Goal: Information Seeking & Learning: Learn about a topic

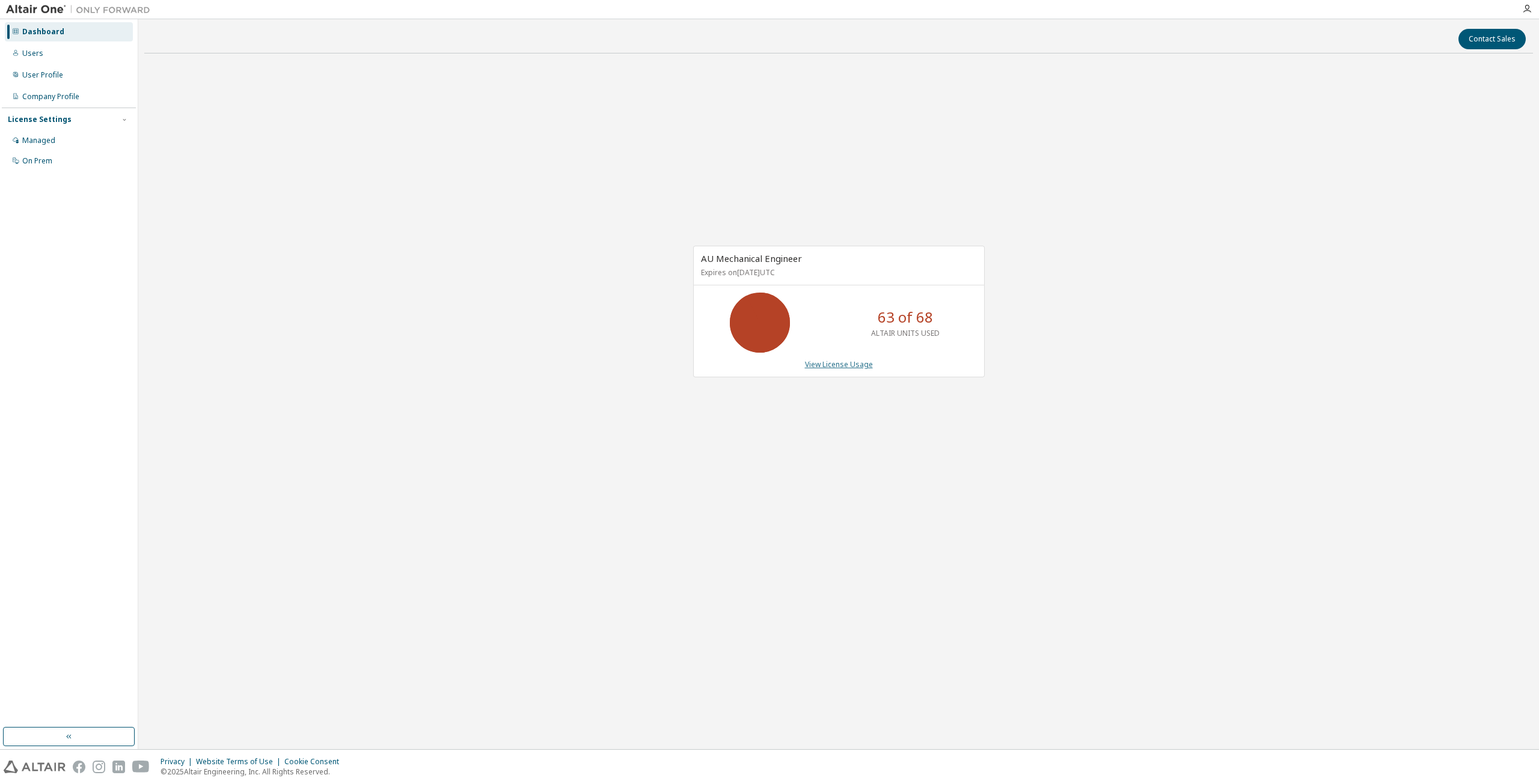
click at [823, 367] on link "View License Usage" at bounding box center [839, 364] width 68 height 10
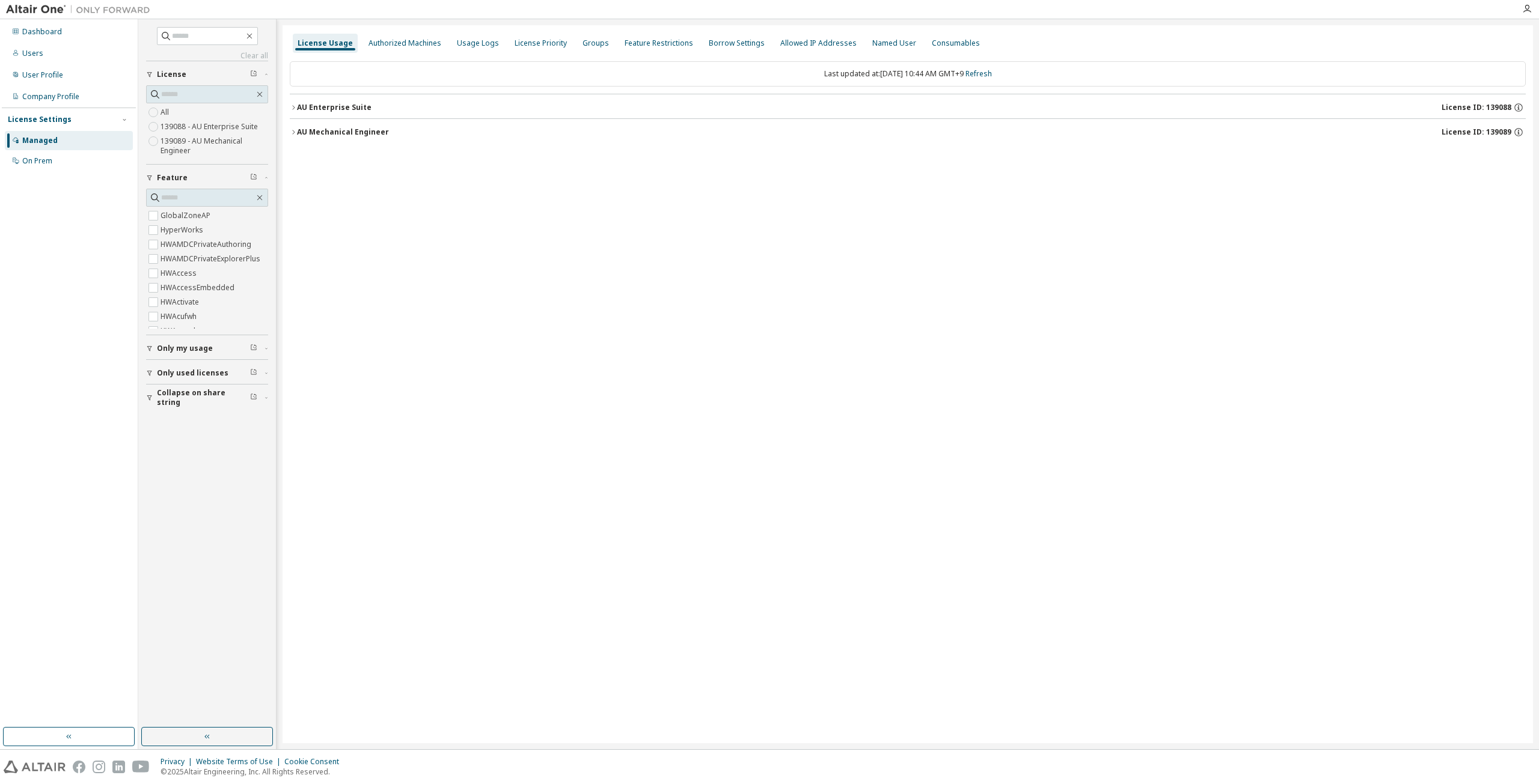
click at [294, 134] on icon "button" at bounding box center [293, 132] width 7 height 7
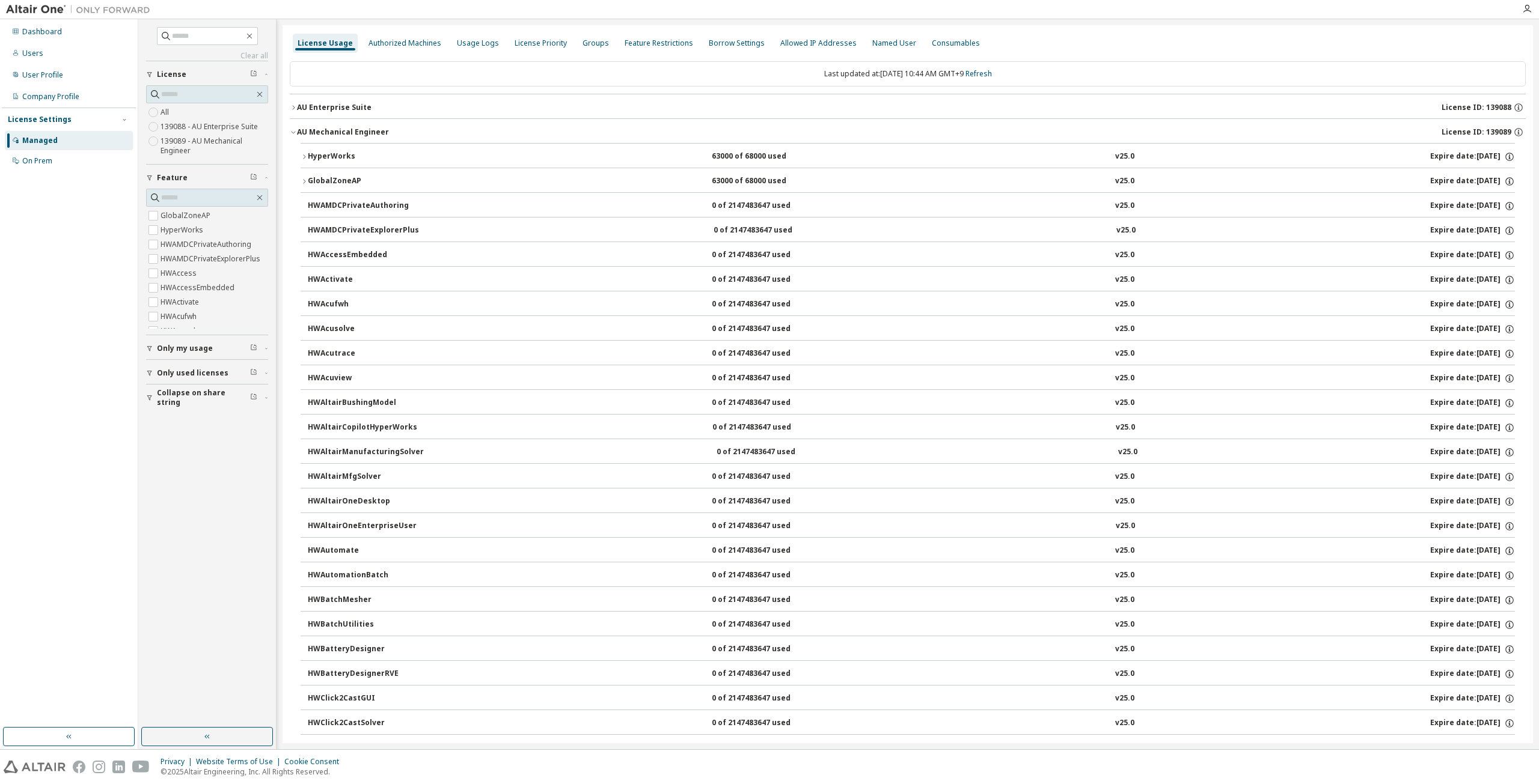
click at [296, 111] on button "AU Enterprise Suite License ID: 139088" at bounding box center [908, 107] width 1237 height 26
click at [292, 108] on icon "button" at bounding box center [292, 107] width 4 height 2
click at [296, 130] on icon "button" at bounding box center [293, 132] width 7 height 7
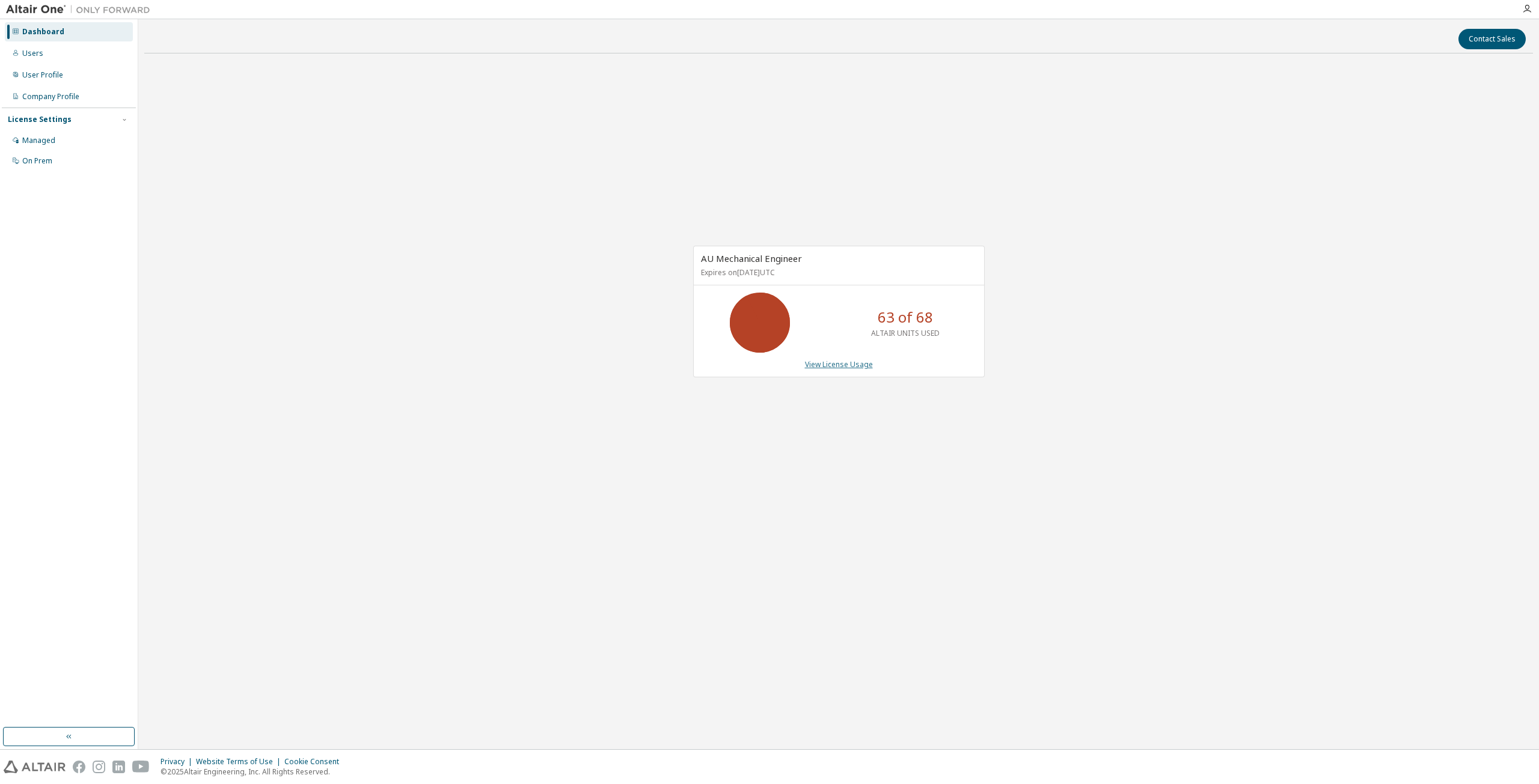
click at [827, 359] on link "View License Usage" at bounding box center [839, 364] width 68 height 10
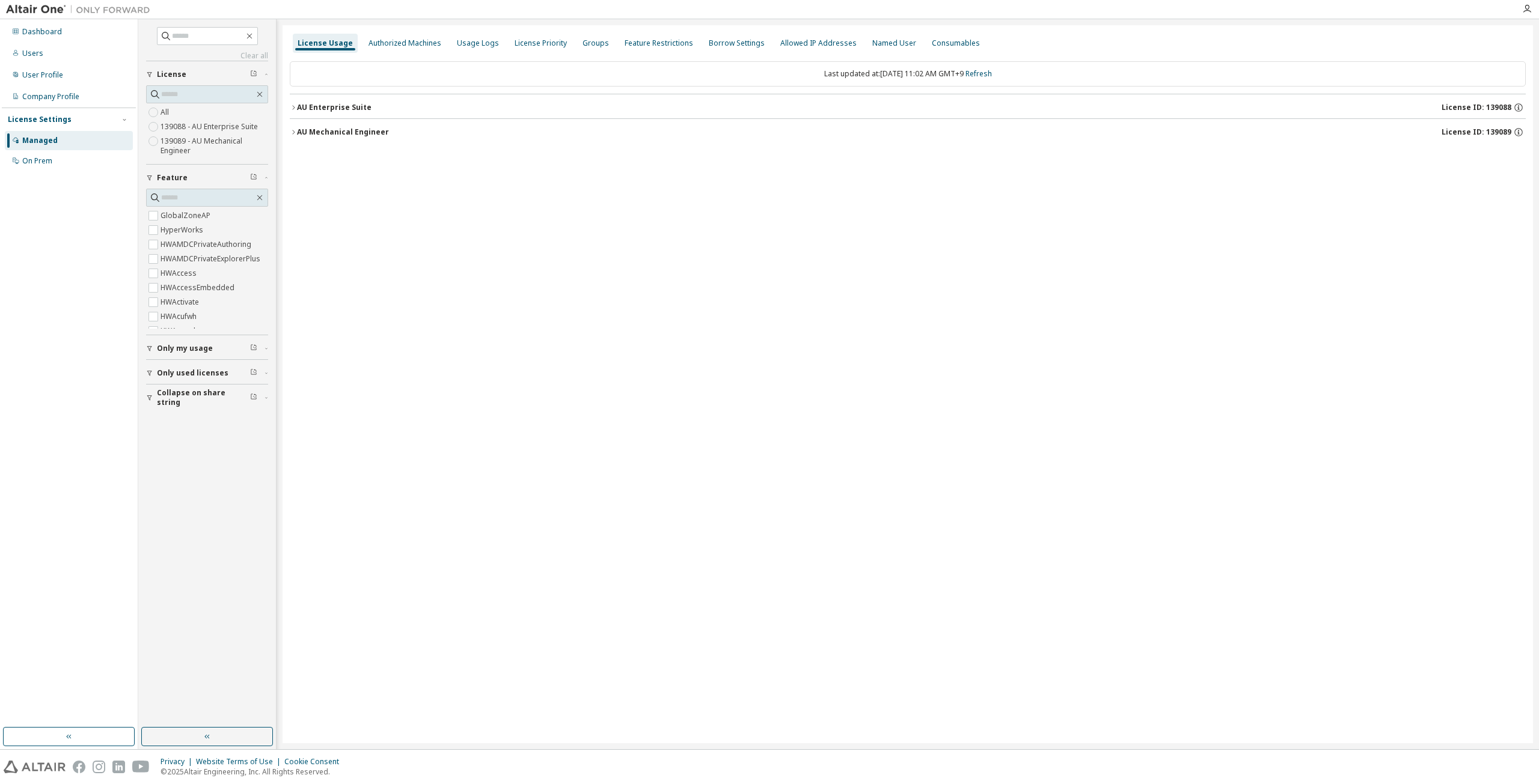
click at [297, 110] on div "AU Enterprise Suite" at bounding box center [334, 107] width 74 height 10
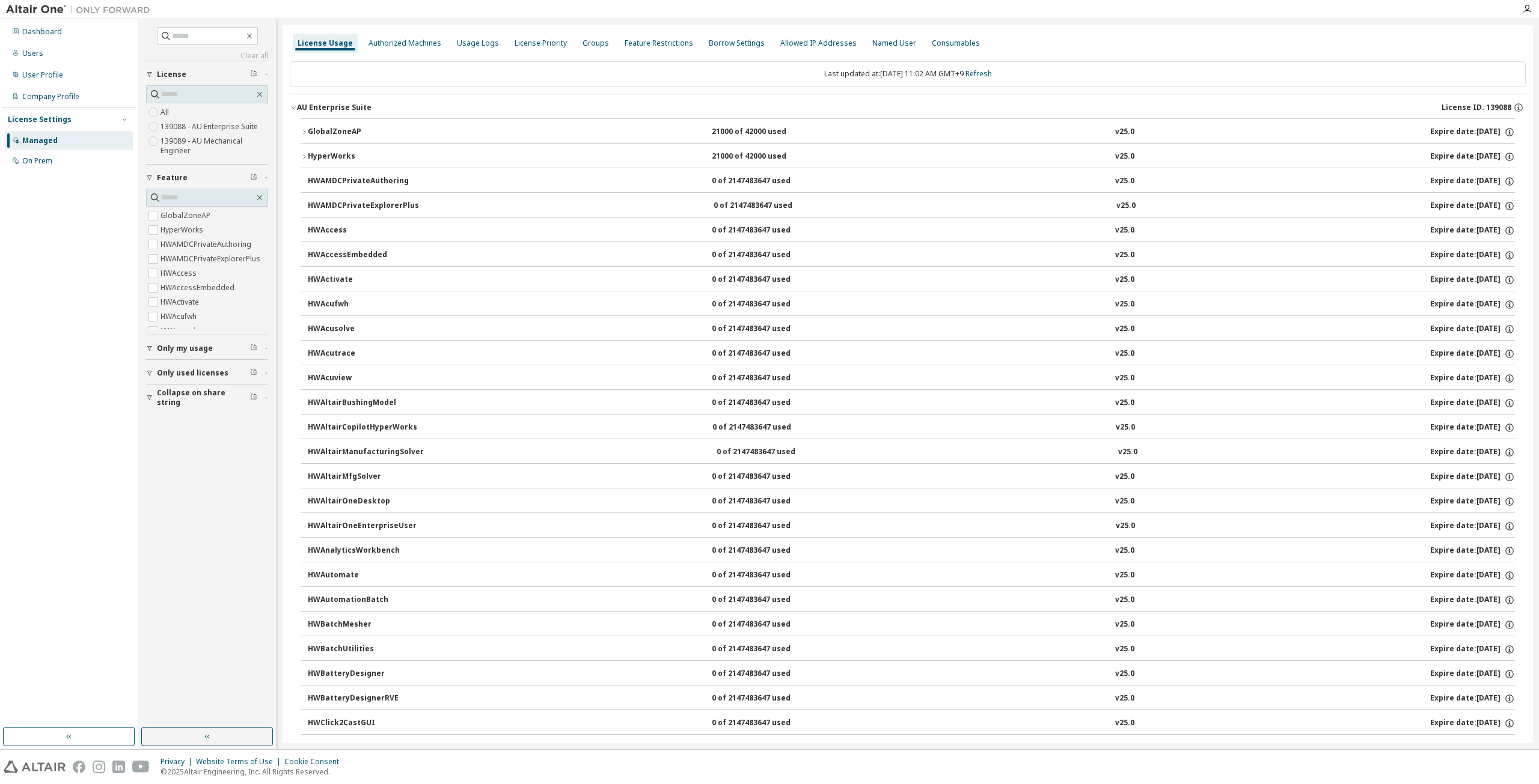
click at [297, 110] on div "AU Enterprise Suite" at bounding box center [334, 107] width 74 height 10
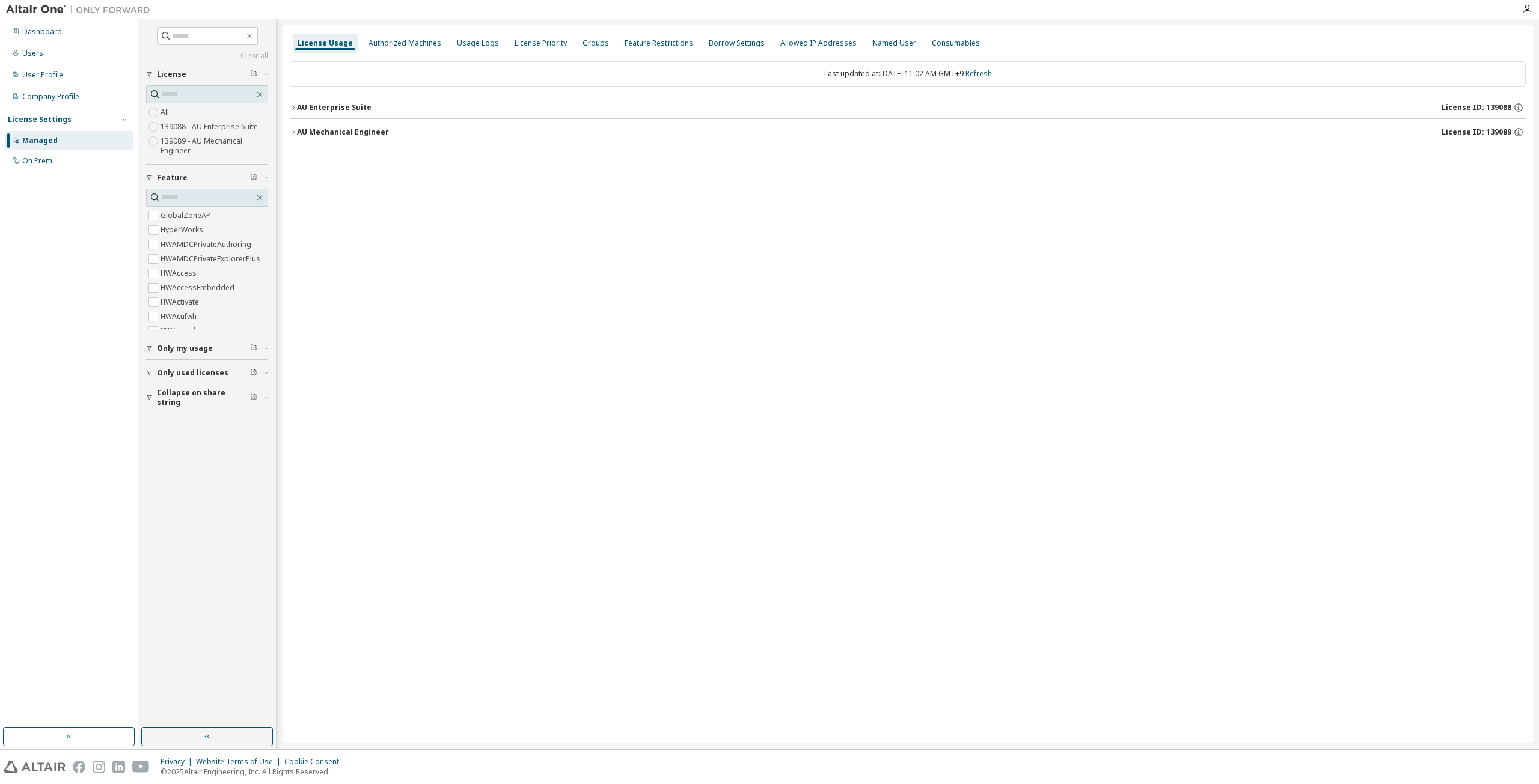
drag, startPoint x: 703, startPoint y: 286, endPoint x: 706, endPoint y: 273, distance: 13.3
click at [705, 283] on div "License Usage Authorized Machines Usage Logs License Priority Groups Feature Re…" at bounding box center [907, 384] width 1250 height 718
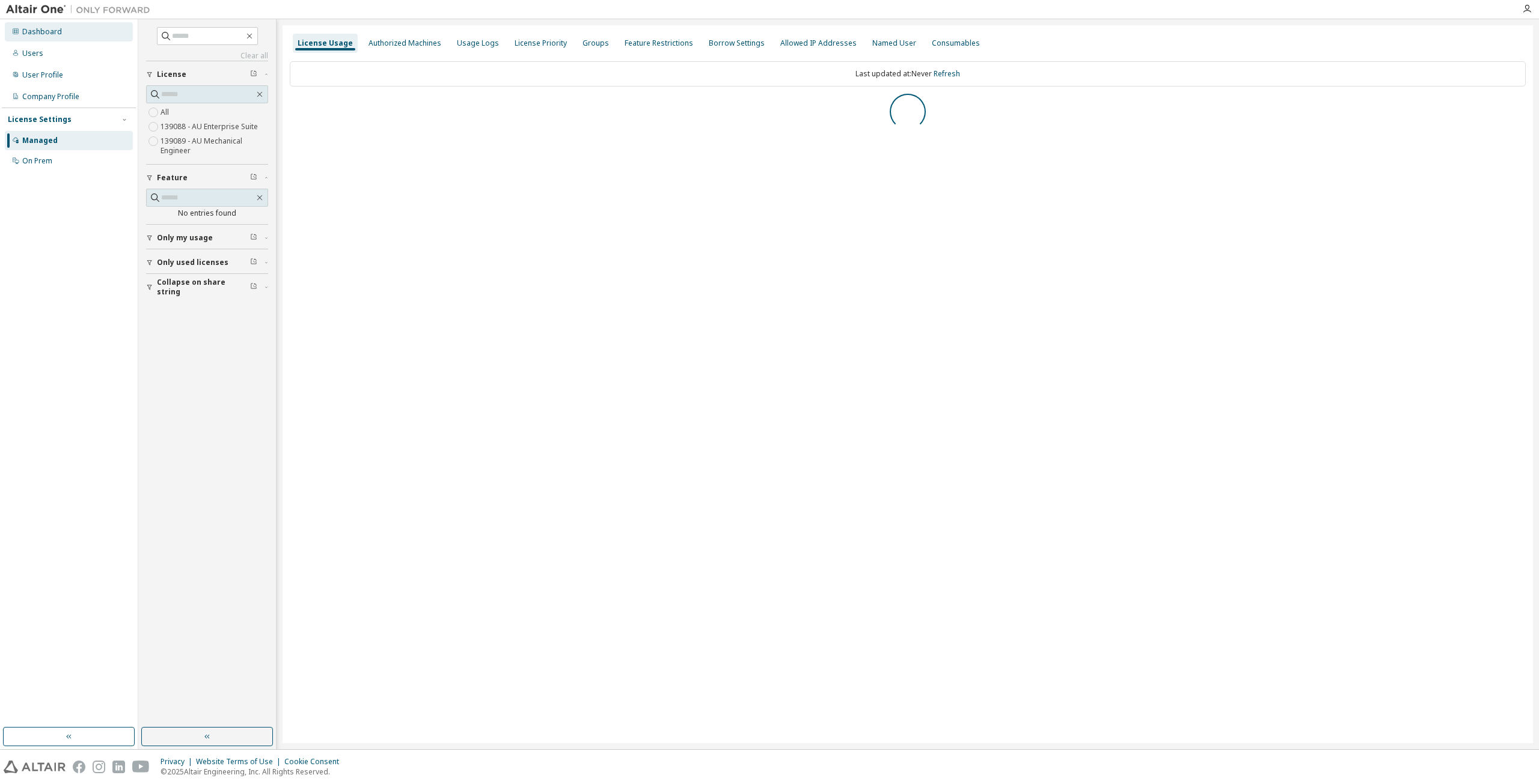
click at [34, 32] on div "Dashboard" at bounding box center [42, 31] width 40 height 10
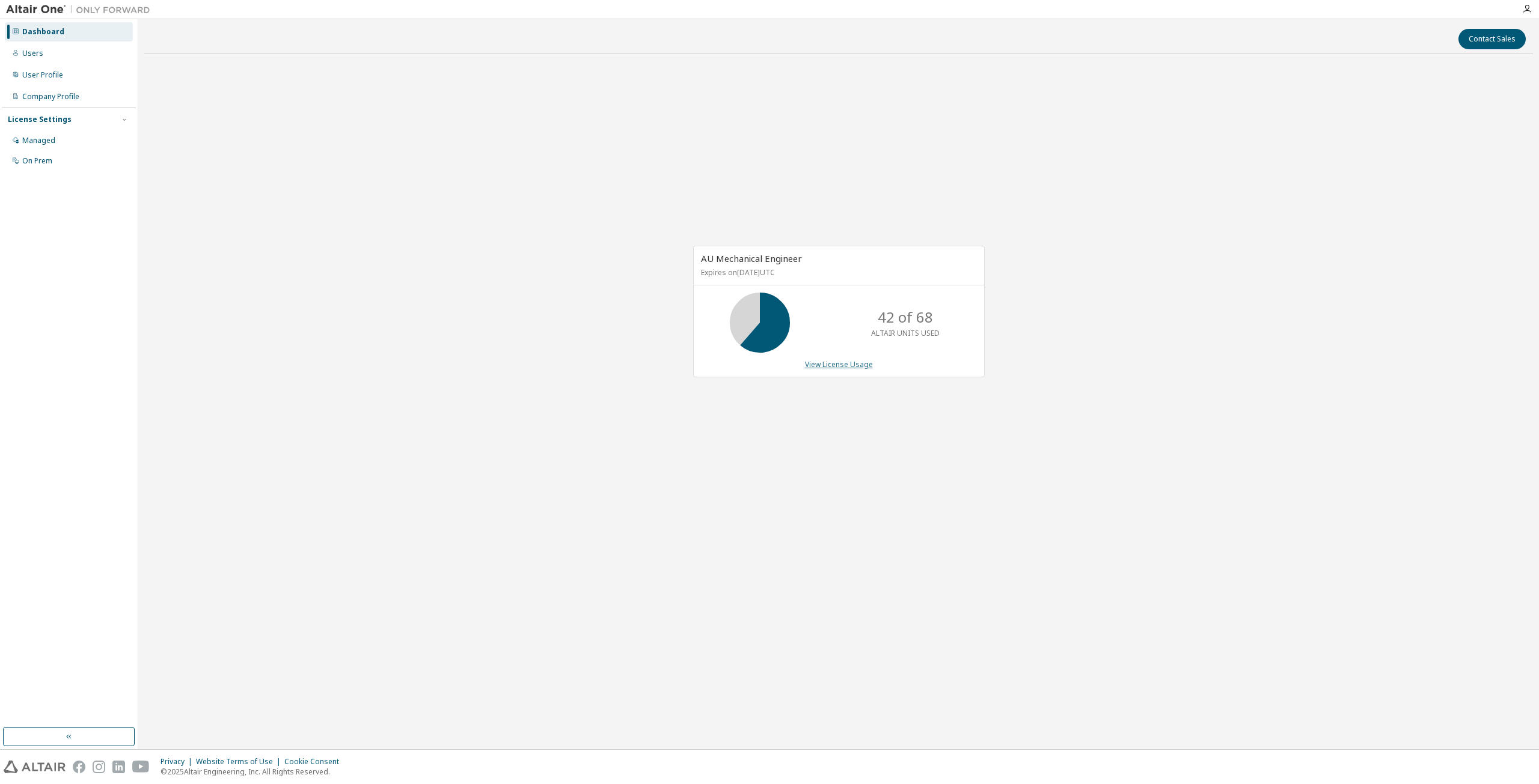
click at [856, 361] on link "View License Usage" at bounding box center [839, 364] width 68 height 10
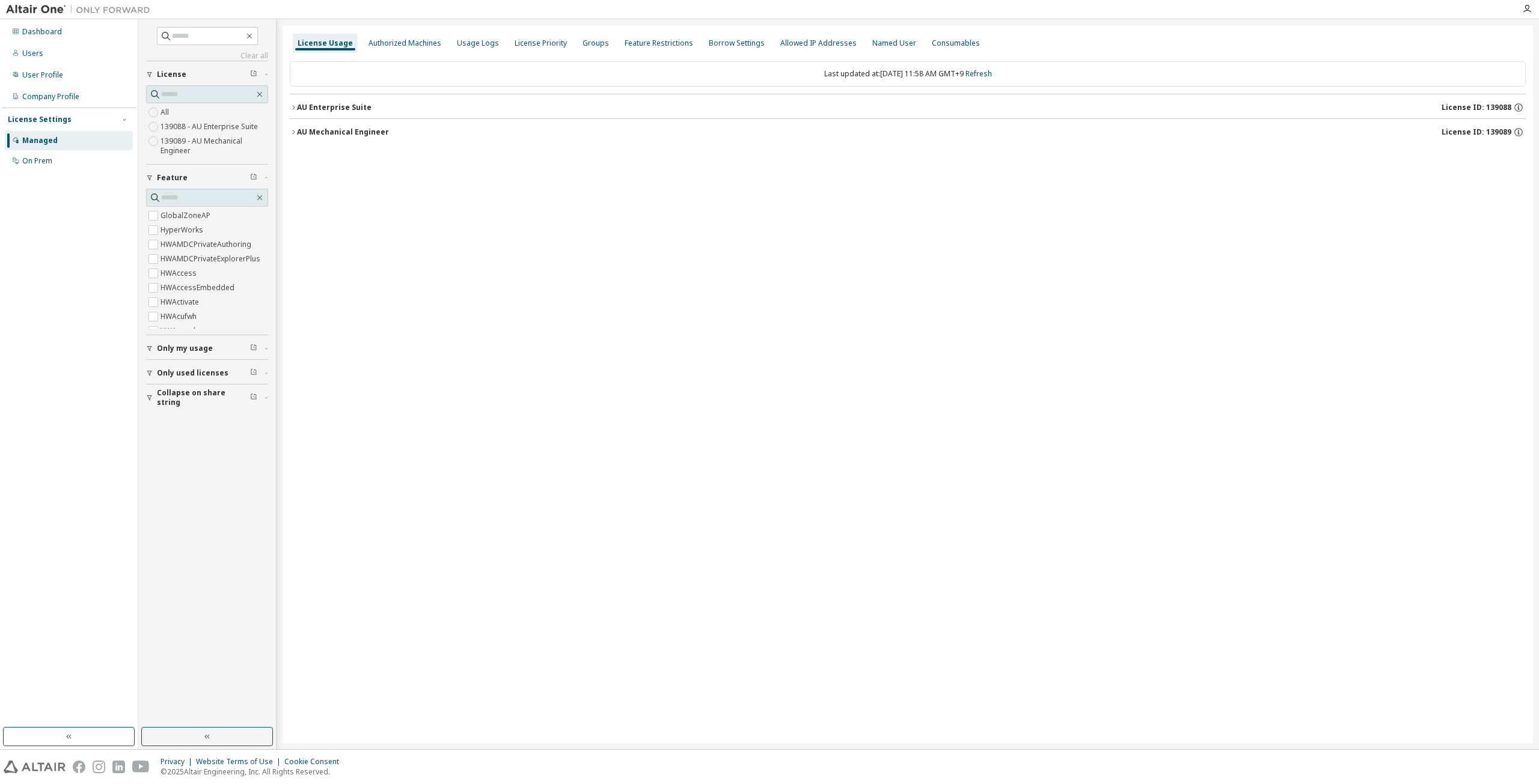
click at [693, 534] on div "License Usage Authorized Machines Usage Logs License Priority Groups Feature Re…" at bounding box center [907, 384] width 1250 height 718
